Goal: Information Seeking & Learning: Find specific page/section

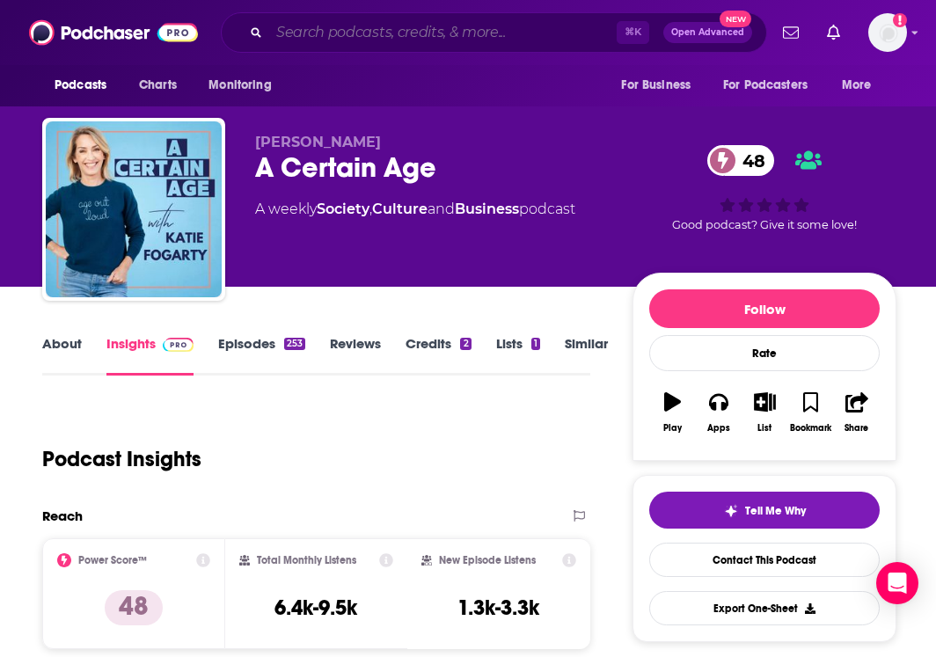
click at [388, 33] on input "Search podcasts, credits, & more..." at bounding box center [443, 32] width 348 height 28
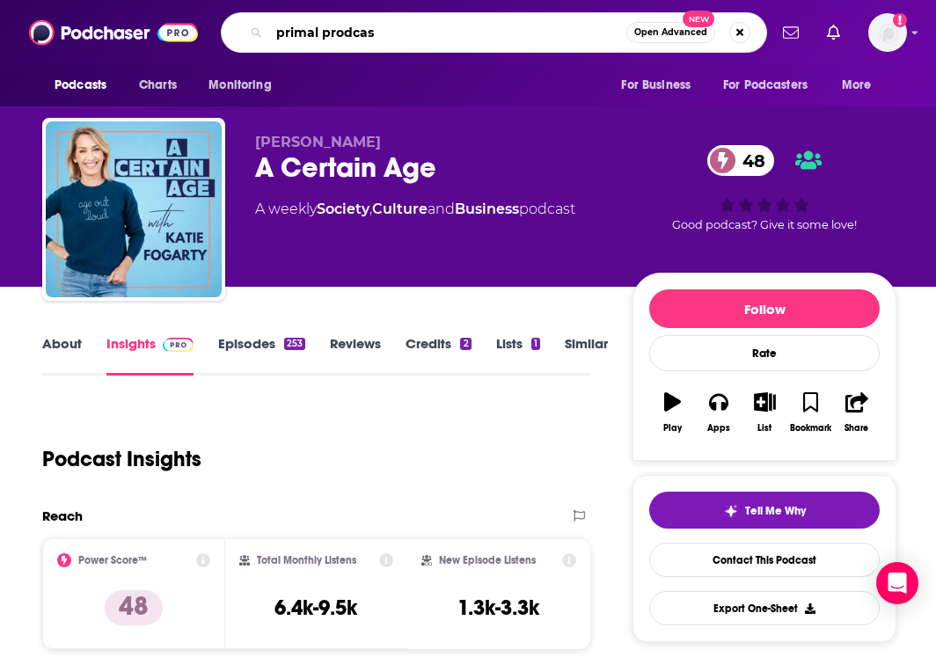
type input "primal prodcast"
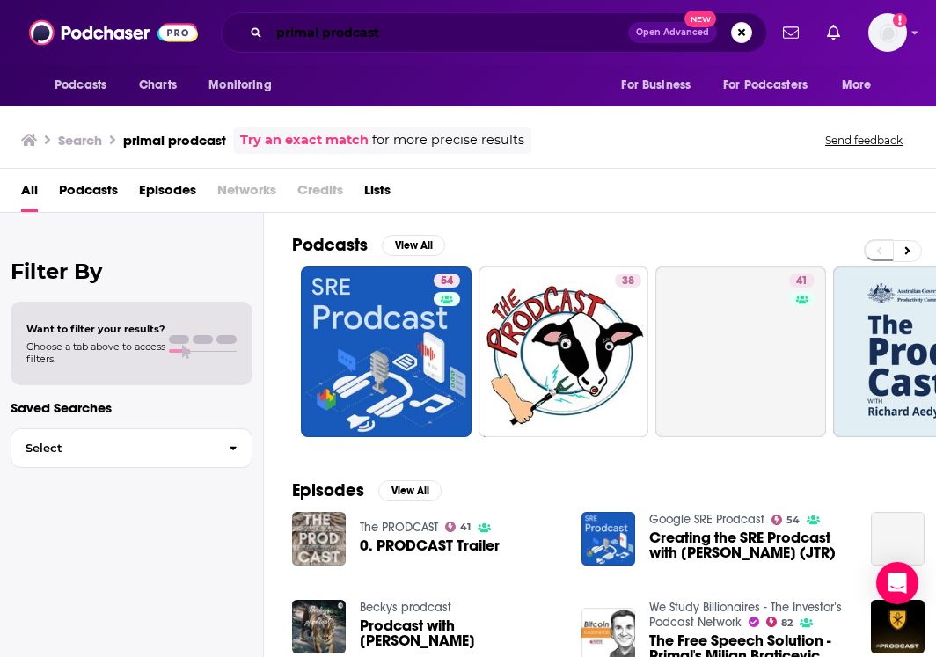
click at [276, 30] on input "primal prodcast" at bounding box center [448, 32] width 359 height 28
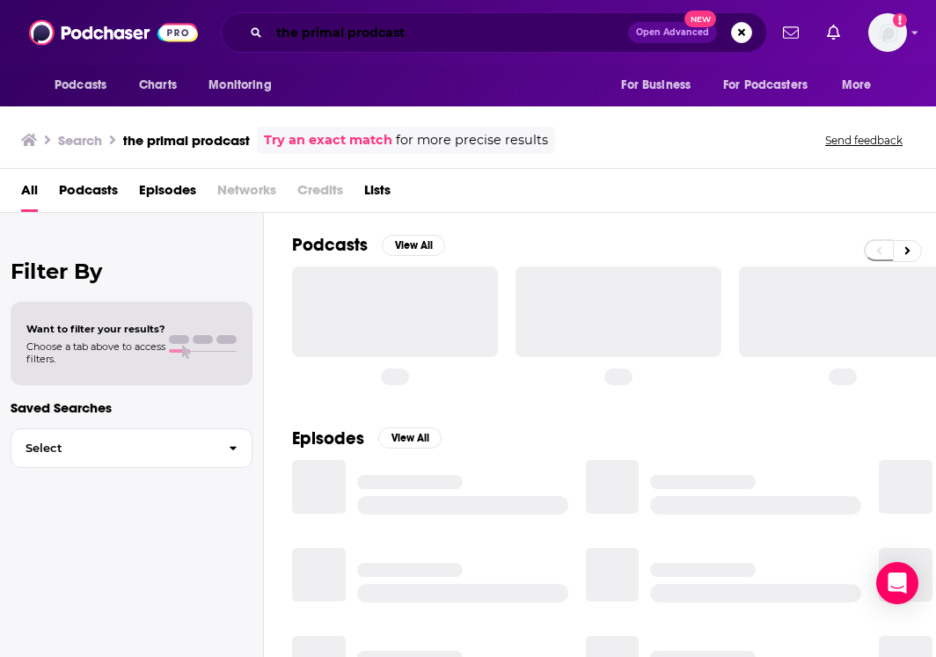
click at [364, 31] on input "the primal prodcast" at bounding box center [448, 32] width 359 height 28
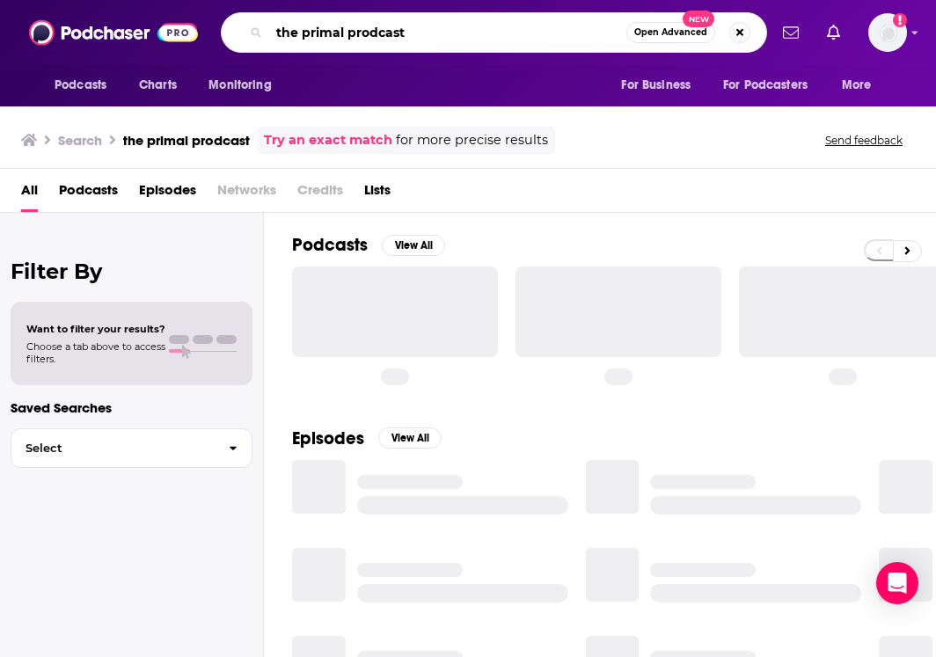
click at [364, 31] on input "the primal prodcast" at bounding box center [447, 32] width 357 height 28
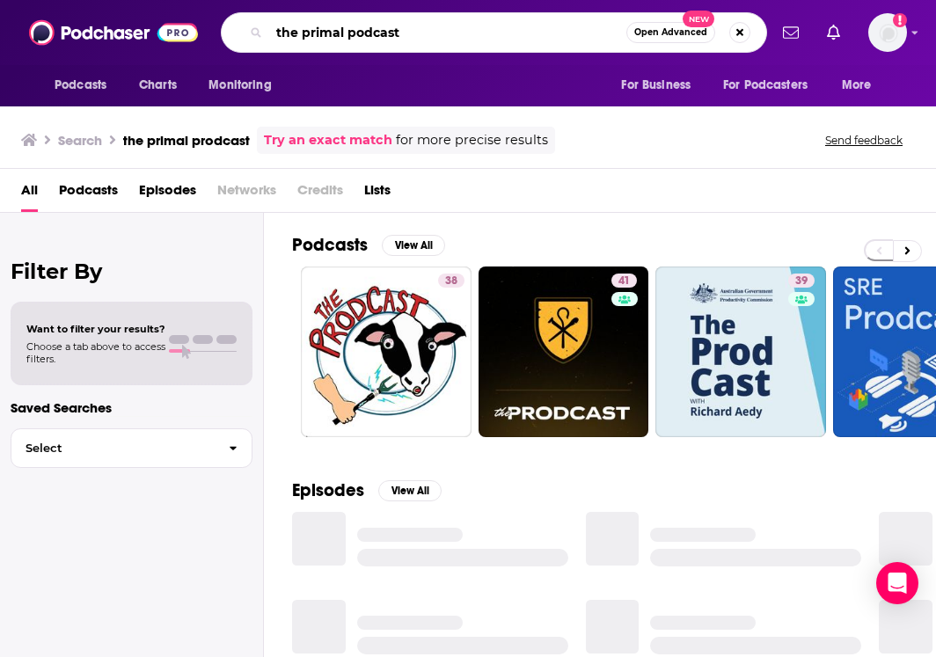
type input "the primal podcast"
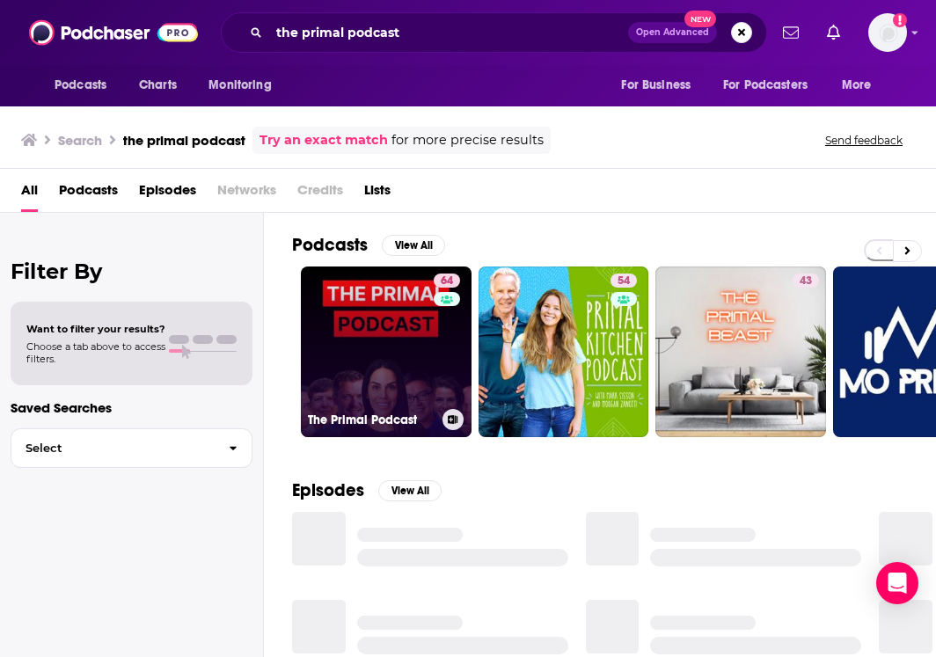
click at [430, 382] on link "64 The Primal Podcast" at bounding box center [386, 352] width 171 height 171
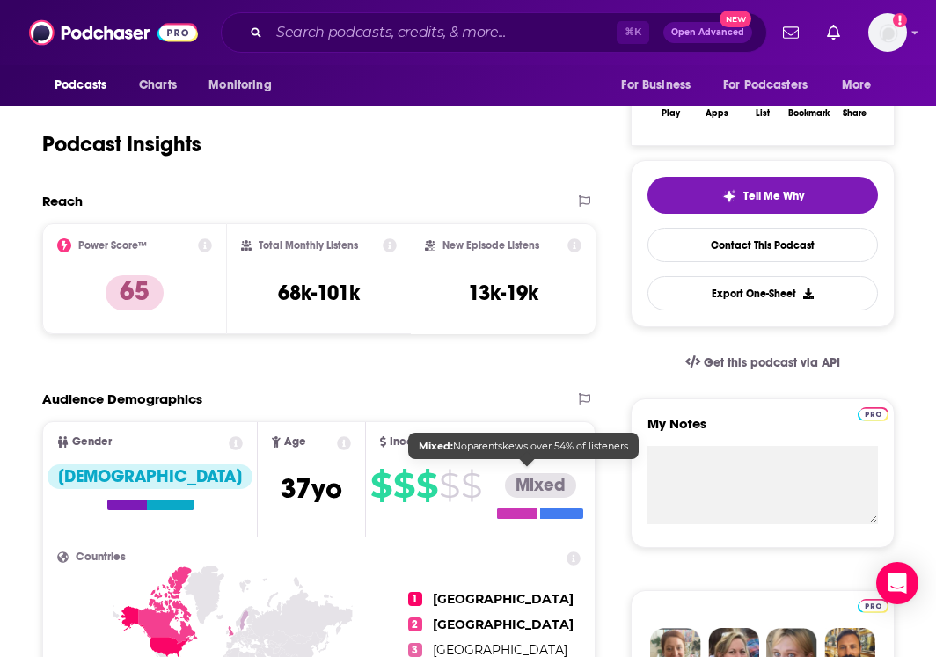
scroll to position [338, 0]
